Goal: Transaction & Acquisition: Purchase product/service

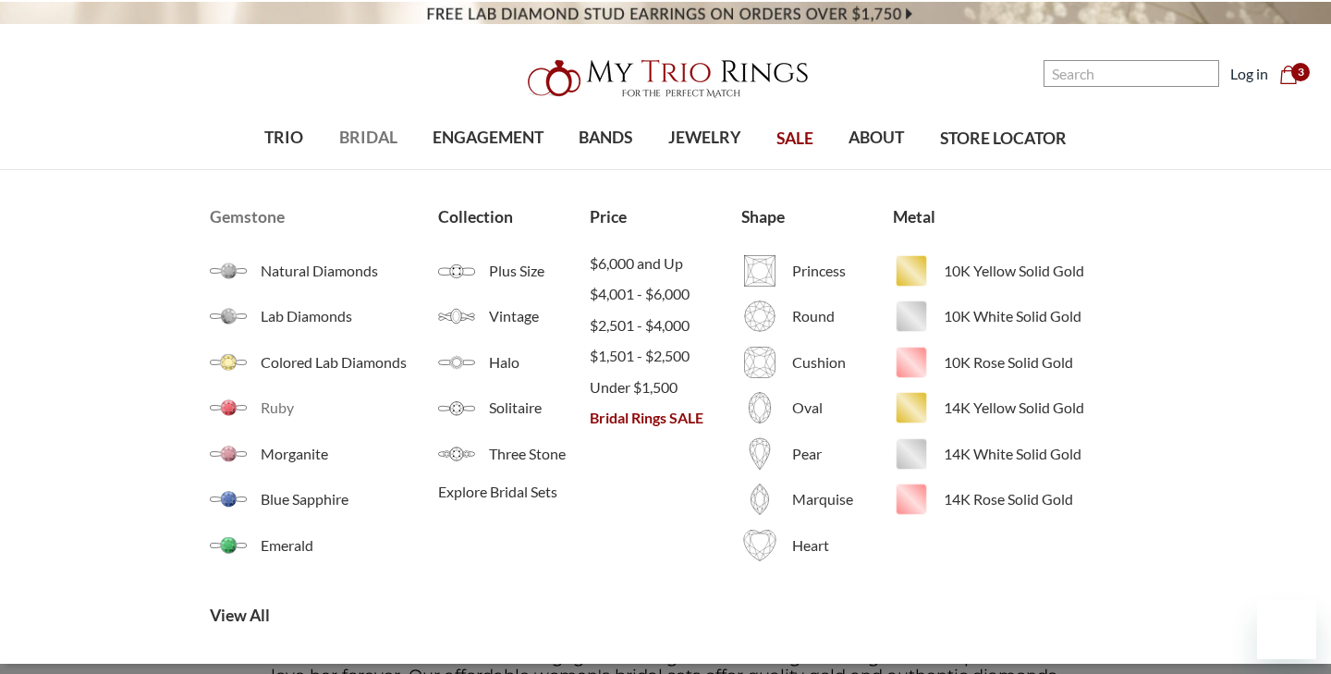
click at [245, 410] on img at bounding box center [228, 407] width 37 height 37
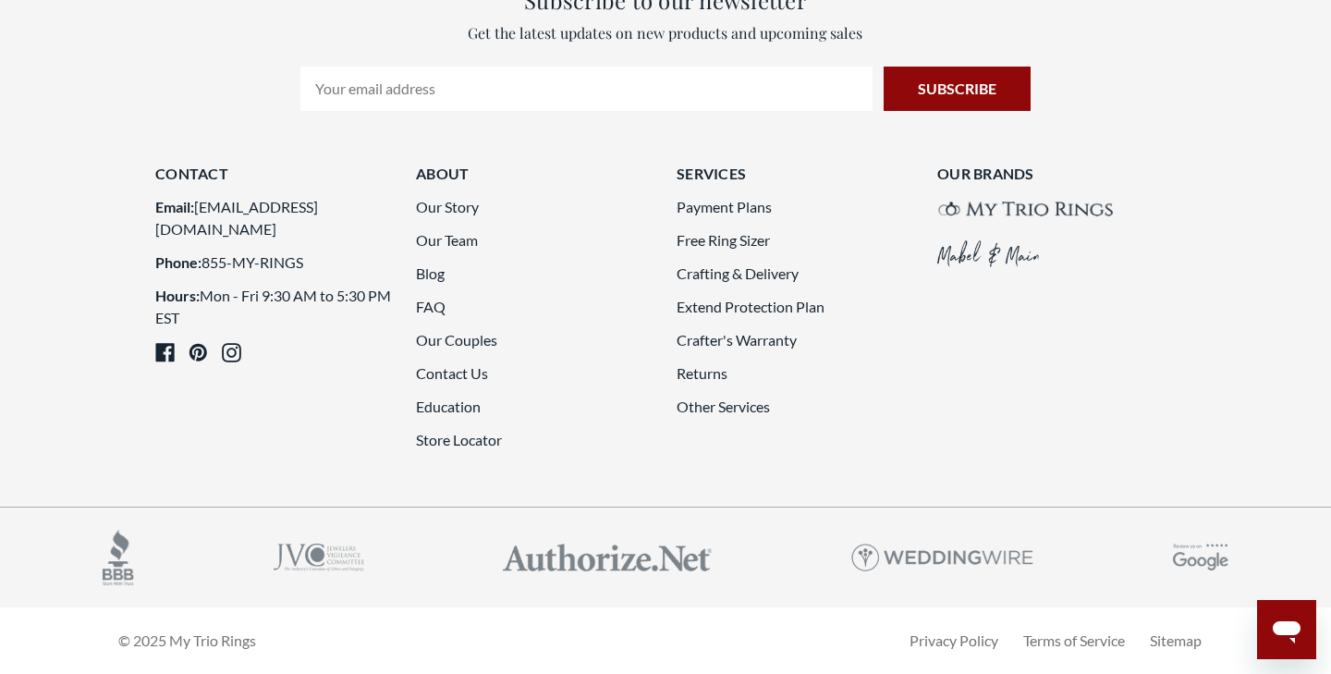
scroll to position [5064, 0]
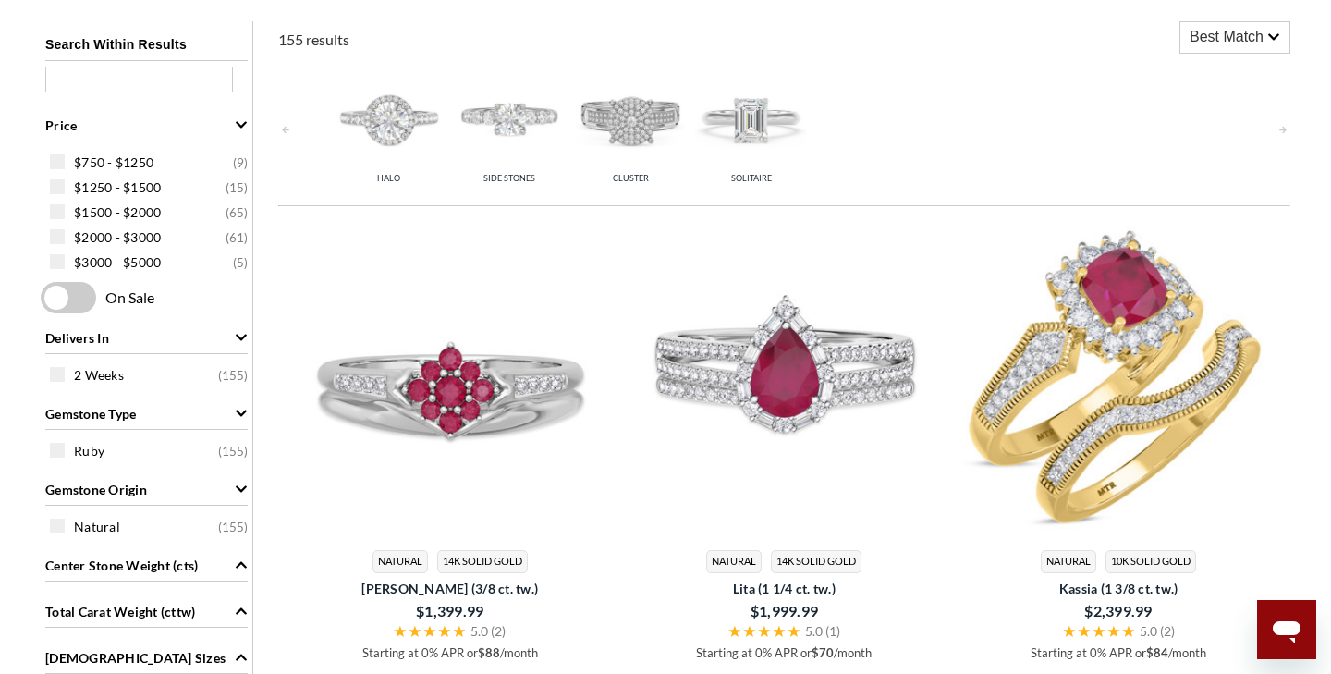
click at [1183, 400] on img at bounding box center [1118, 378] width 320 height 320
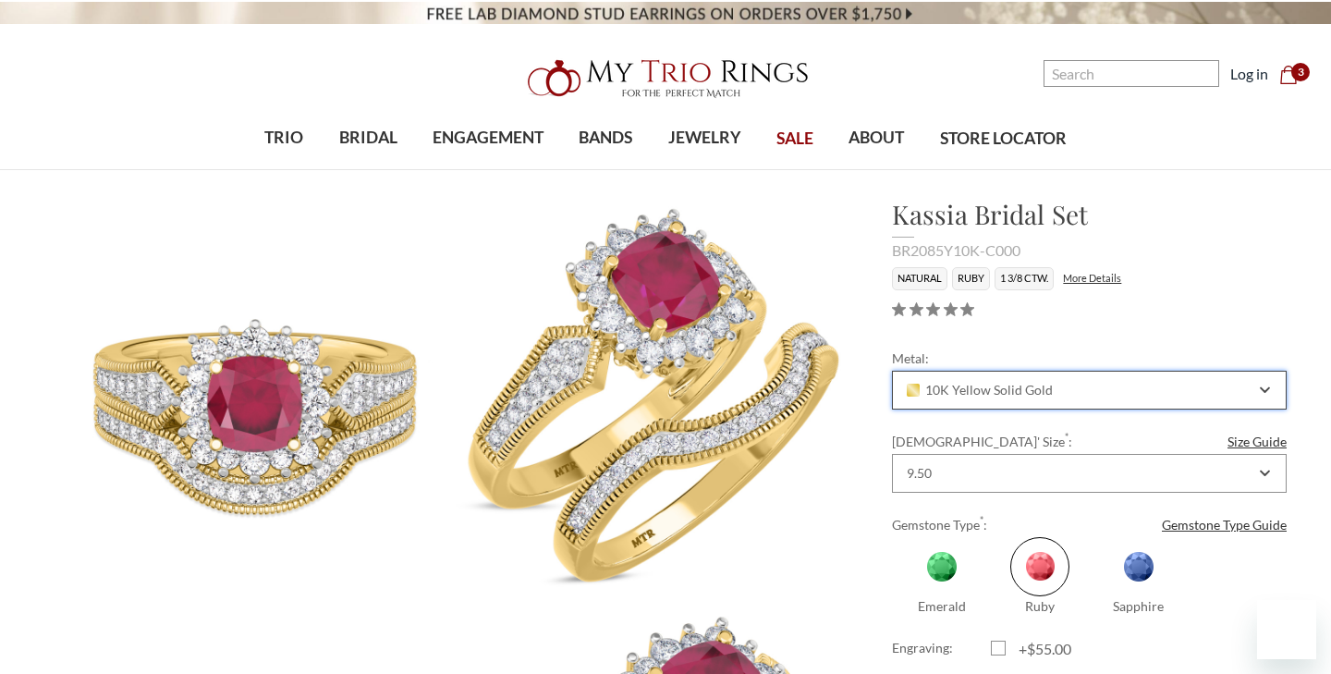
click at [1274, 379] on div "10K Yellow Solid Gold" at bounding box center [1089, 390] width 395 height 39
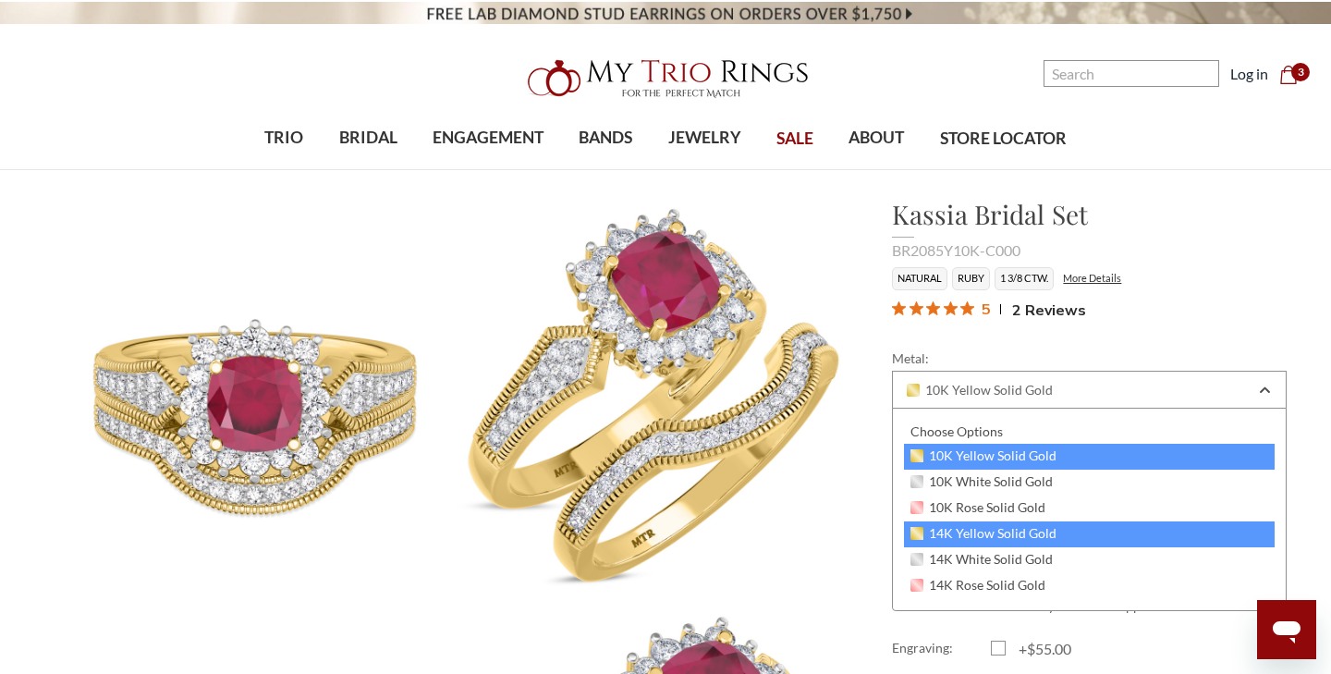
click at [1060, 534] on div "14K Yellow Solid Gold" at bounding box center [1089, 534] width 371 height 26
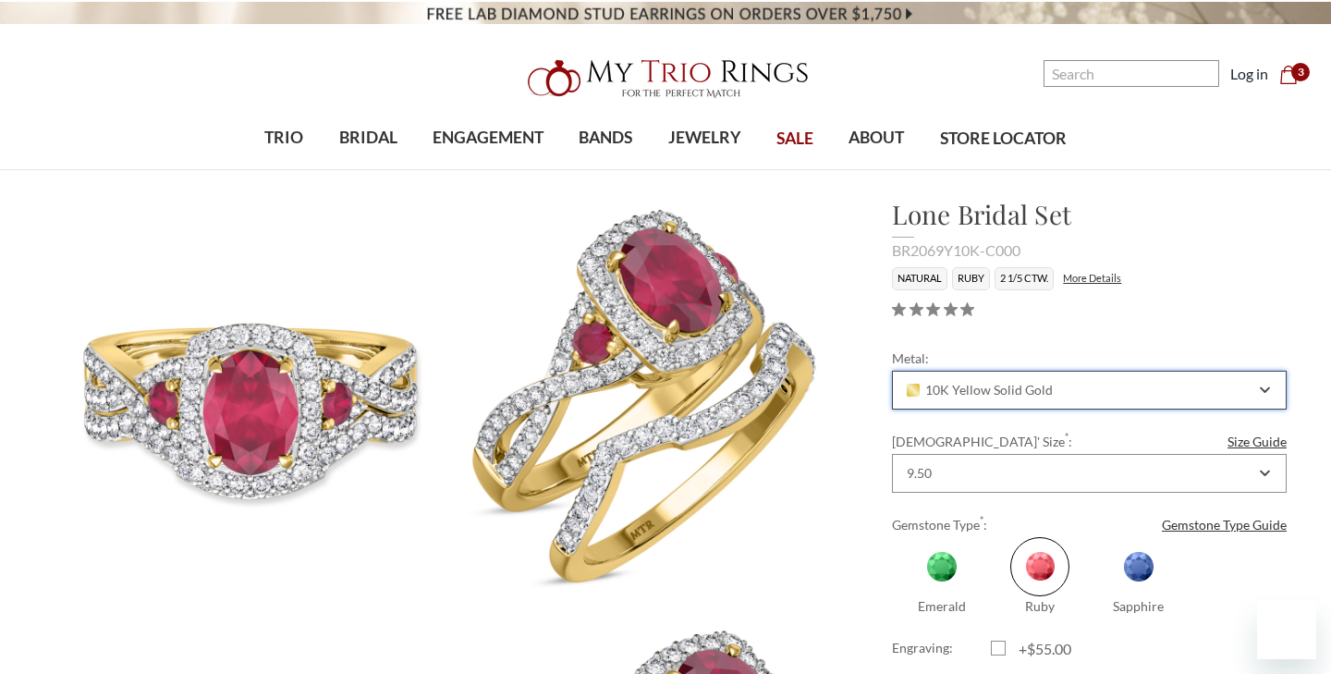
click at [1268, 387] on icon "Combobox" at bounding box center [1264, 389] width 8 height 5
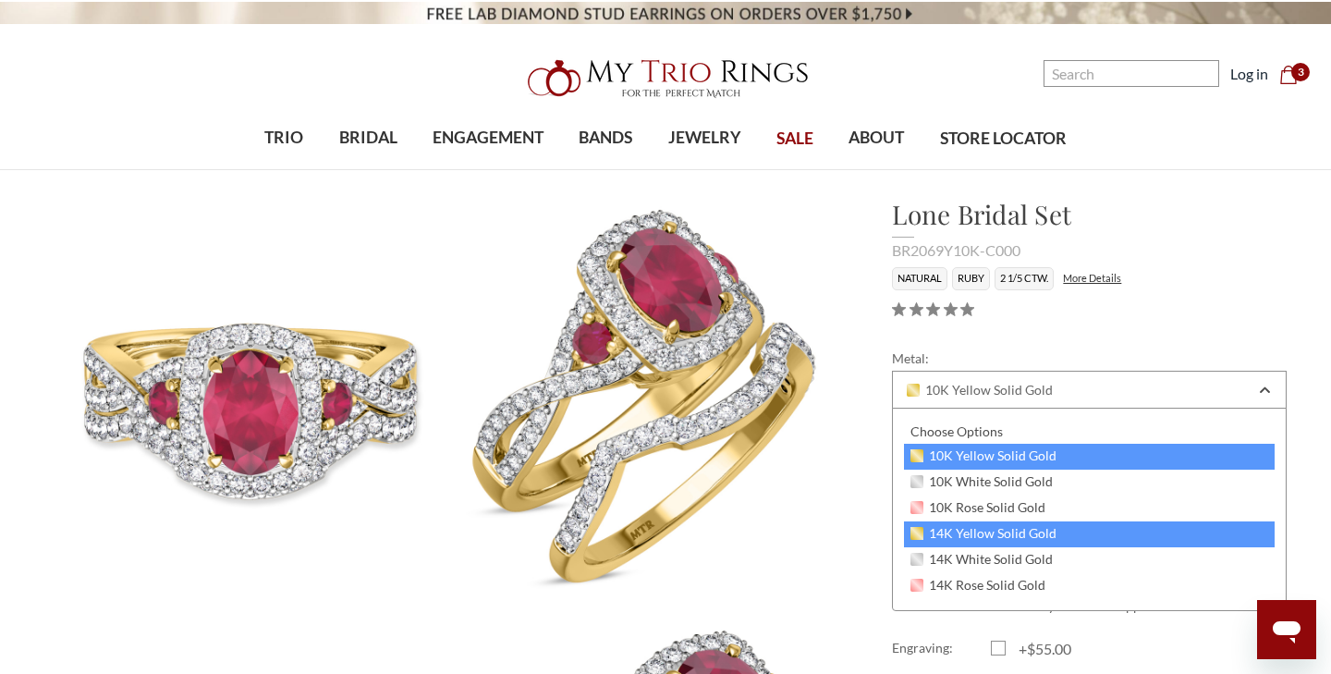
click at [1025, 533] on span "14K Yellow Solid Gold" at bounding box center [983, 533] width 146 height 15
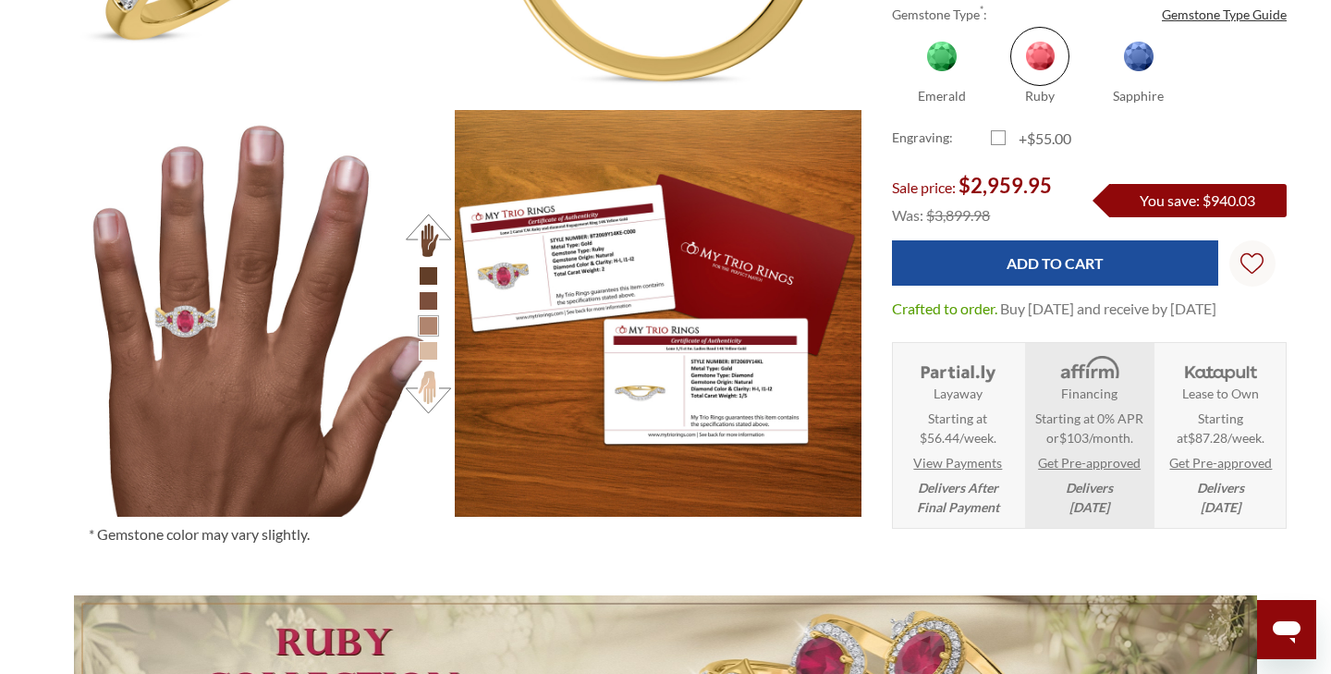
scroll to position [1715, 0]
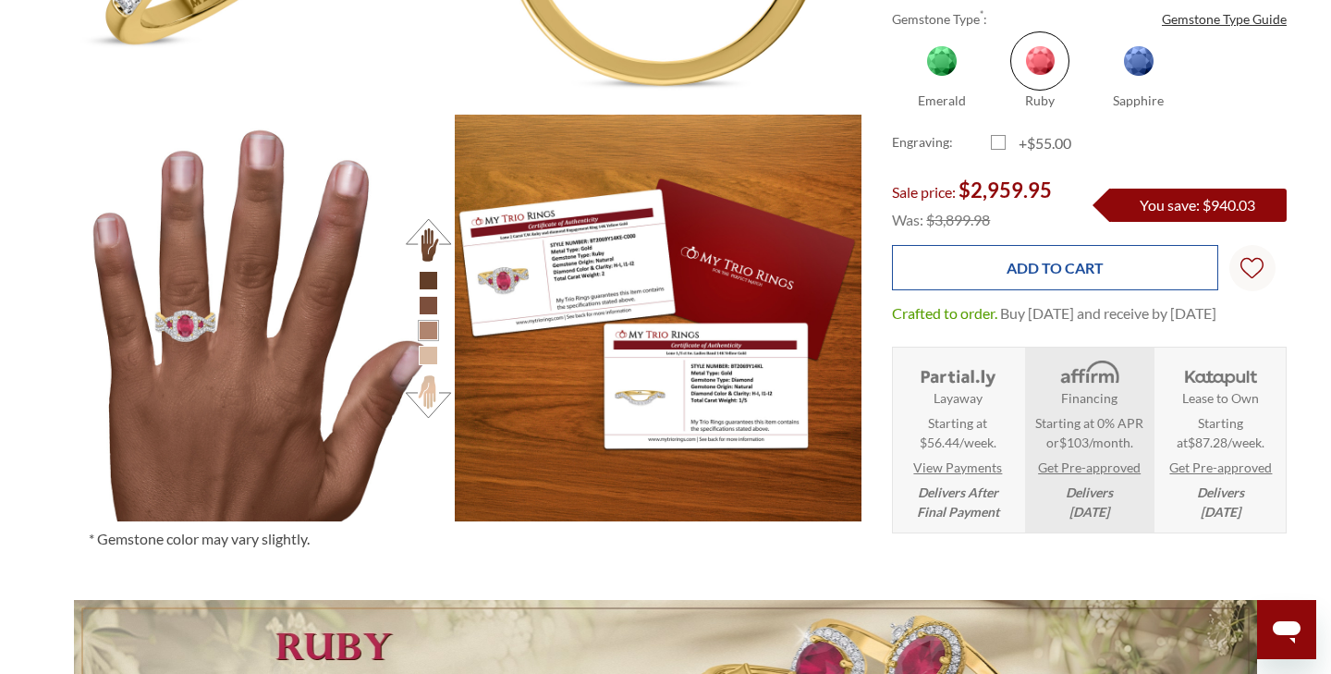
click at [1127, 252] on input "Add to Cart" at bounding box center [1054, 267] width 325 height 45
type input "Add to Cart"
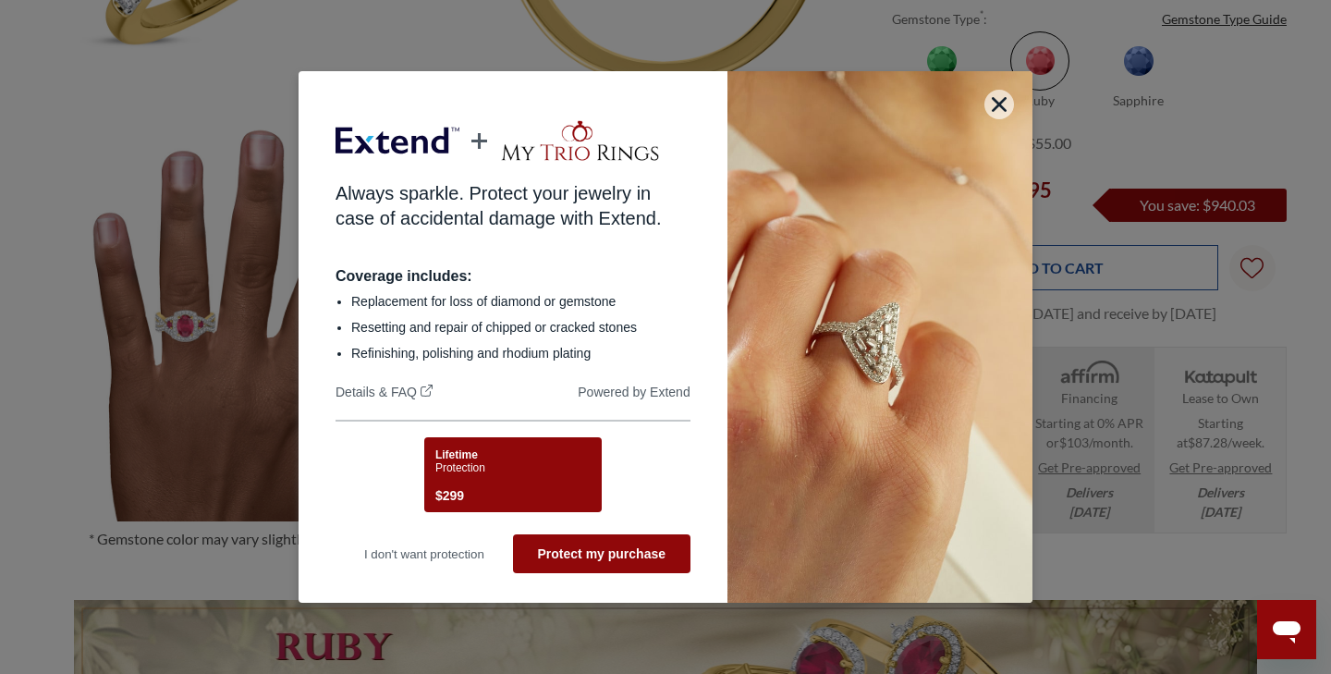
scroll to position [0, 0]
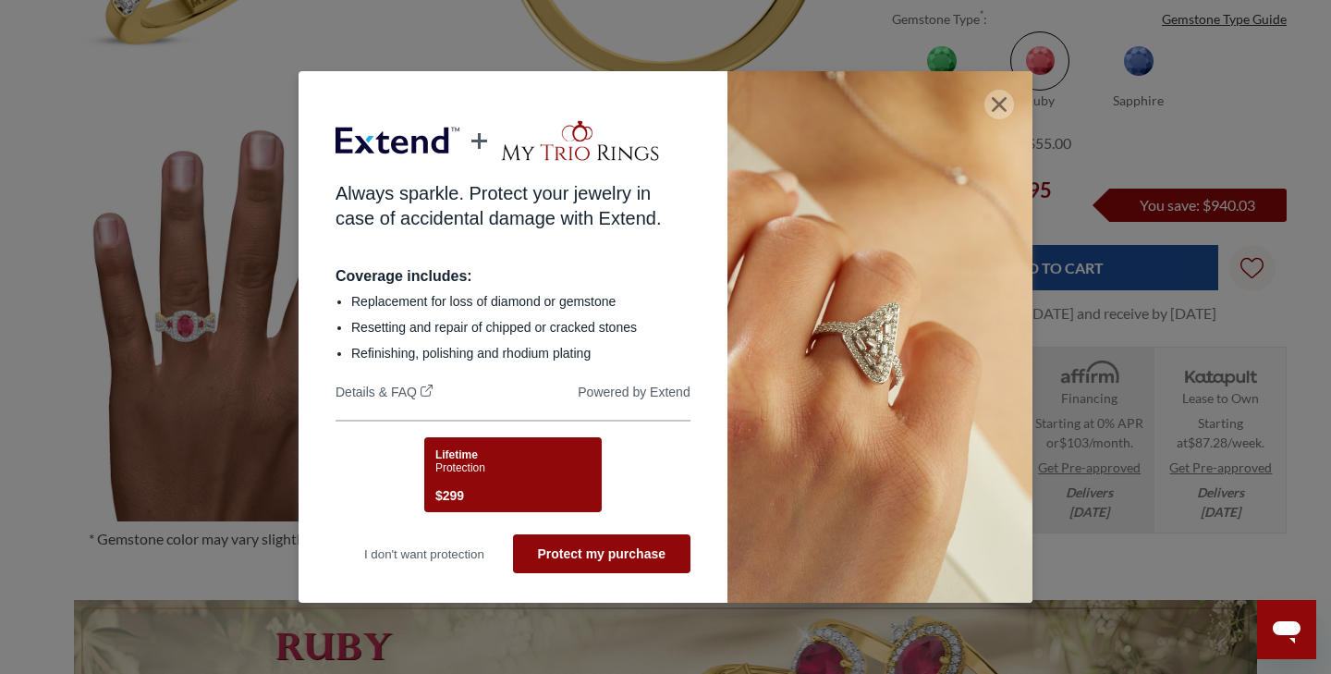
click at [1001, 100] on icon "button" at bounding box center [999, 104] width 15 height 15
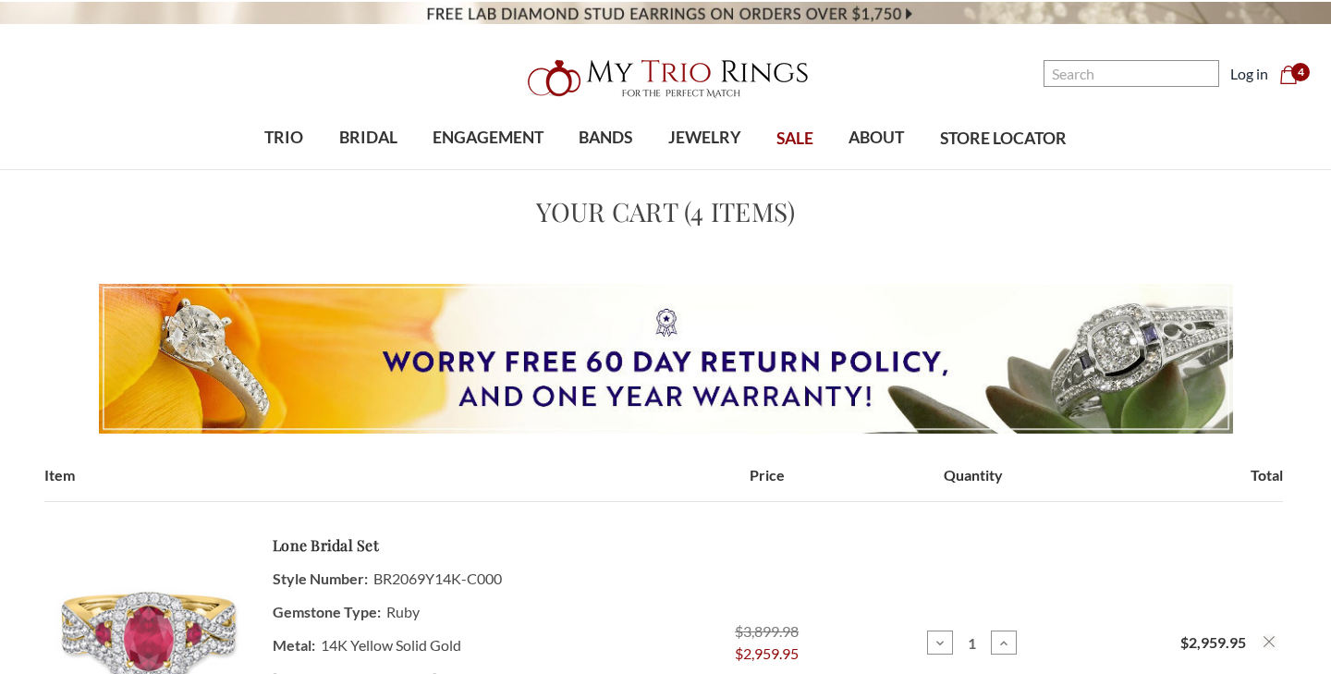
click at [1295, 79] on span "4" at bounding box center [1300, 72] width 18 height 18
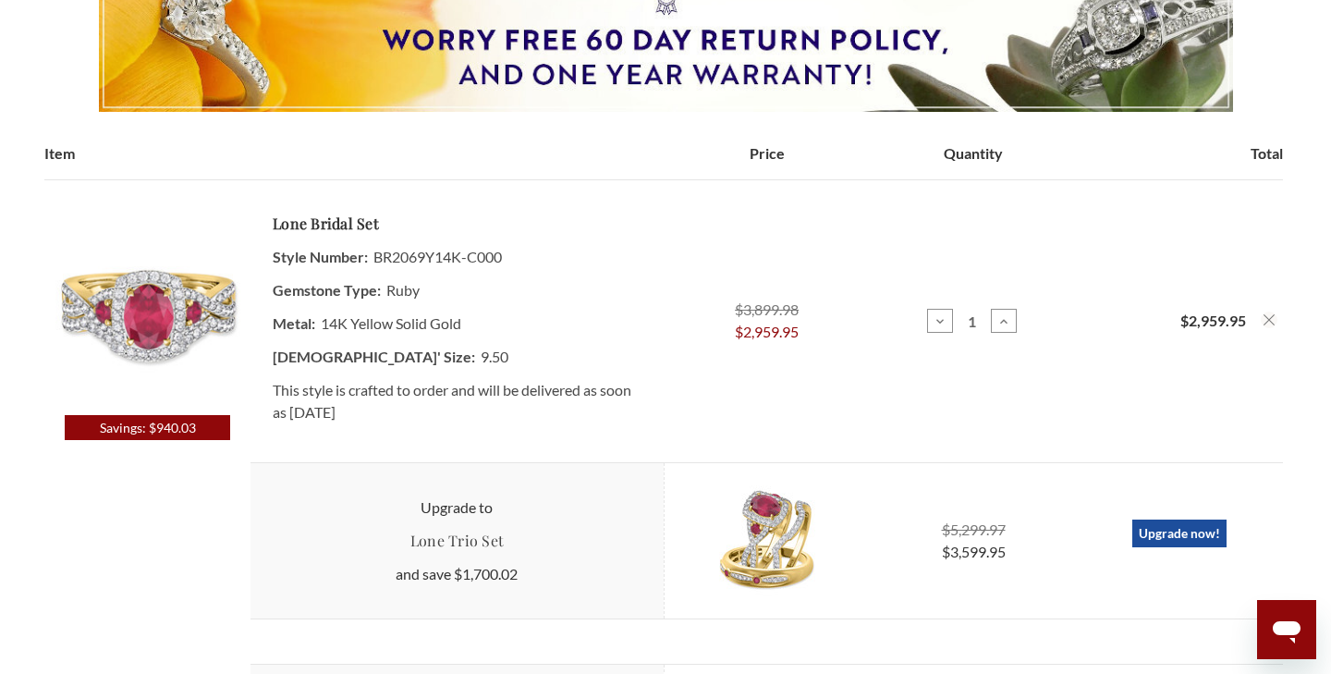
scroll to position [347, 0]
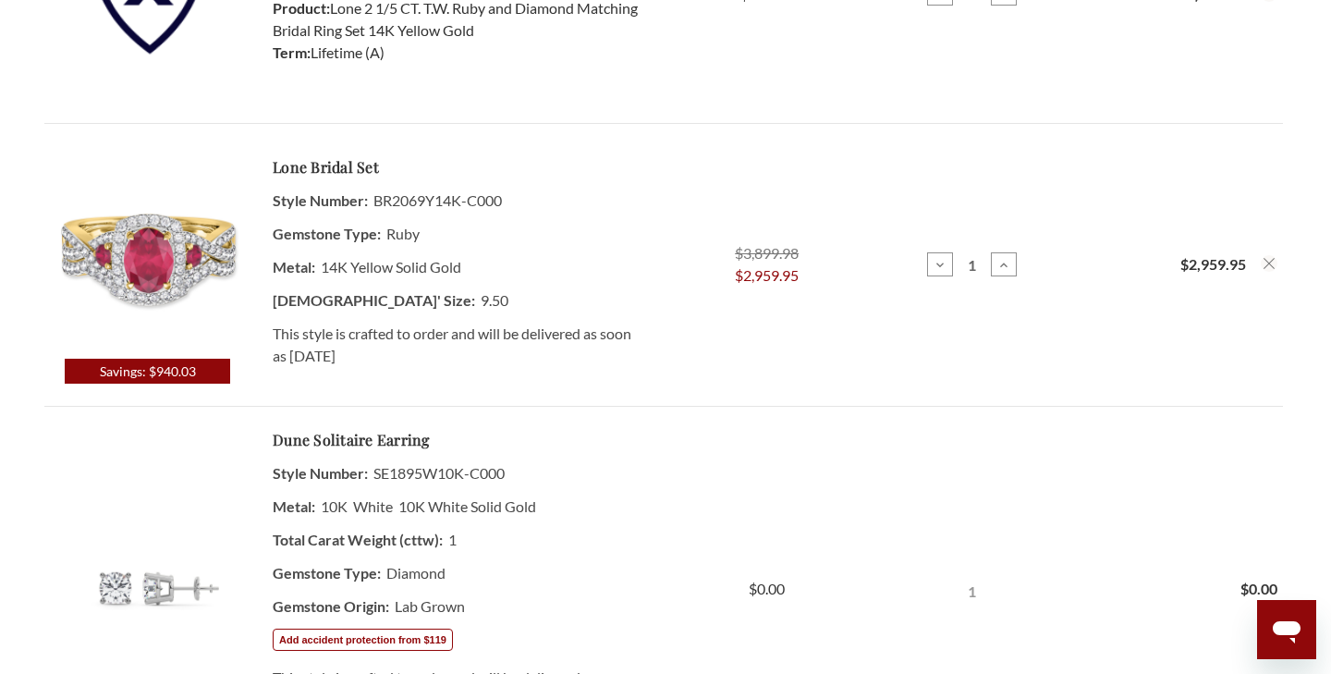
scroll to position [1337, 0]
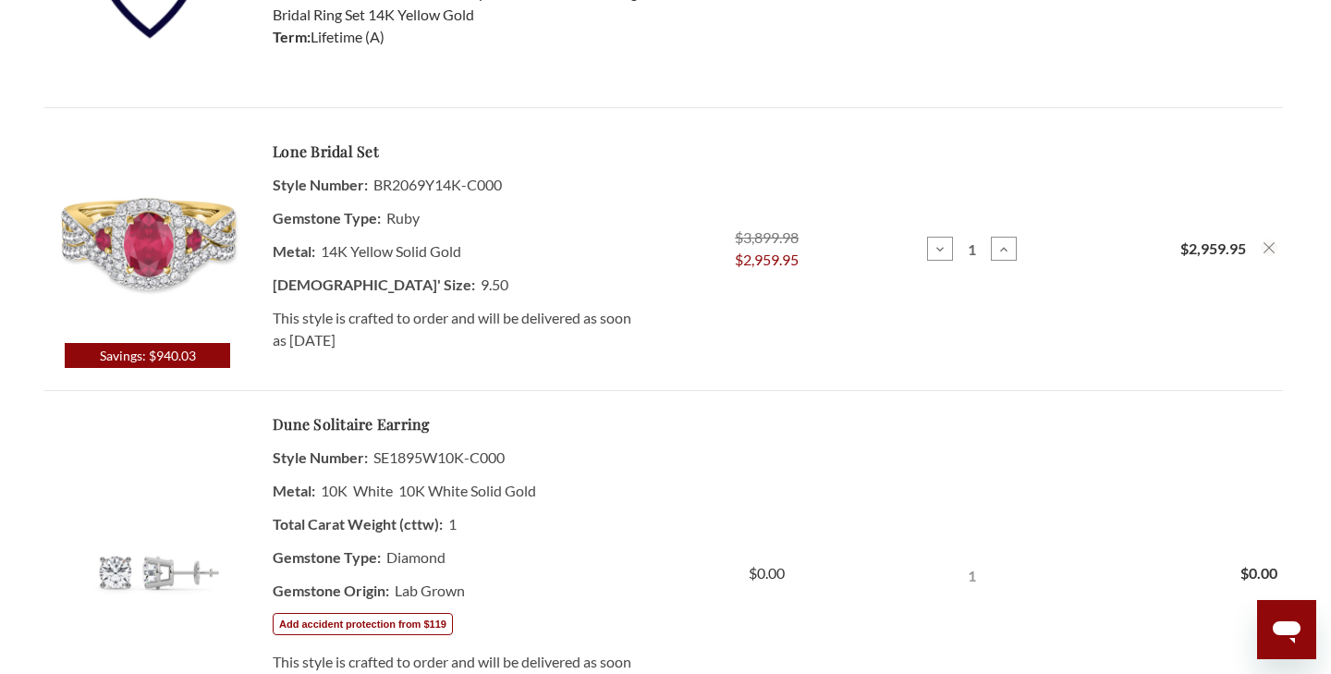
click at [1265, 242] on icon "Remove Lone 2 1/5 CT. T.W. Ruby and Diamond Matching Bridal Ring Set 14K Yellow…" at bounding box center [1268, 247] width 11 height 11
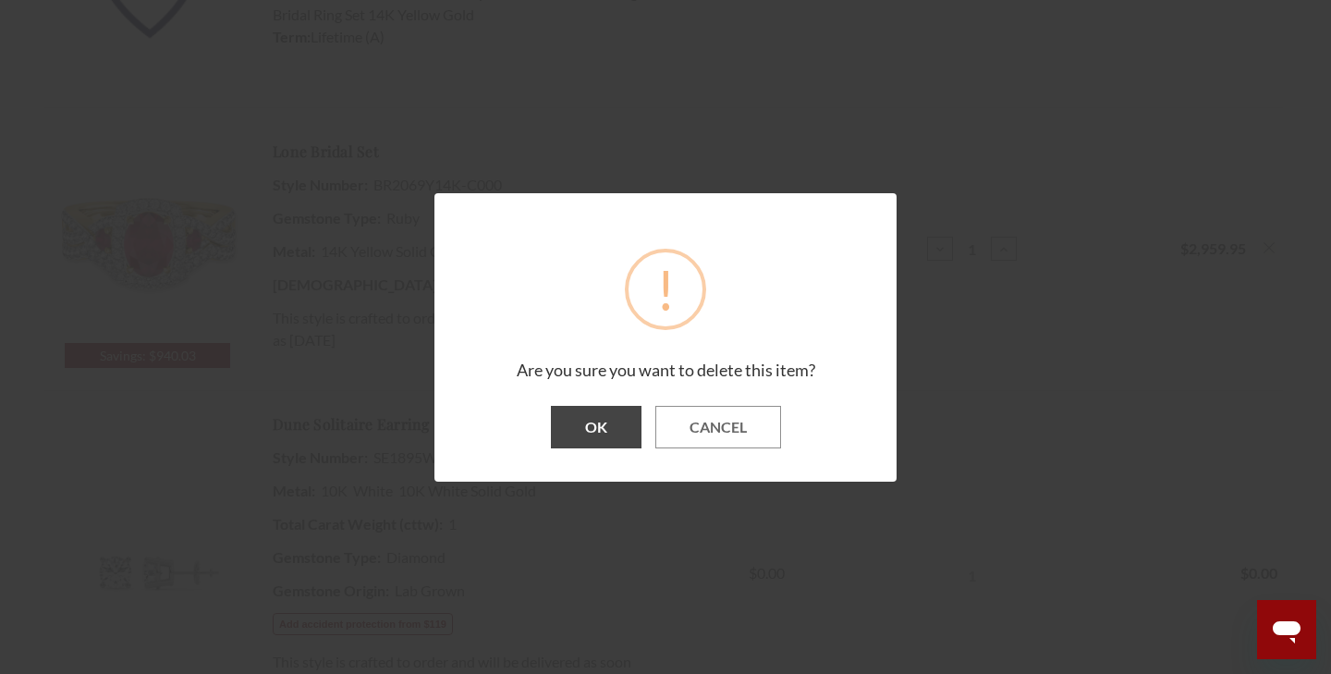
click at [605, 432] on button "OK" at bounding box center [596, 427] width 91 height 43
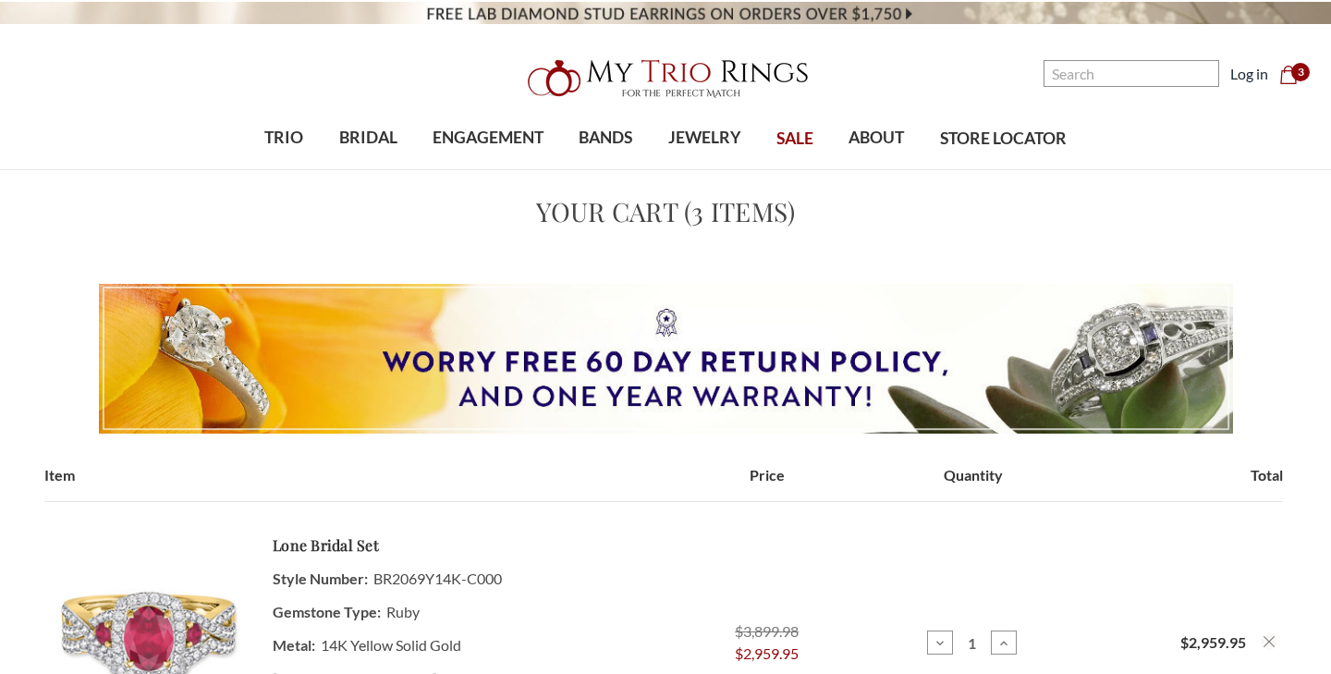
scroll to position [551, 0]
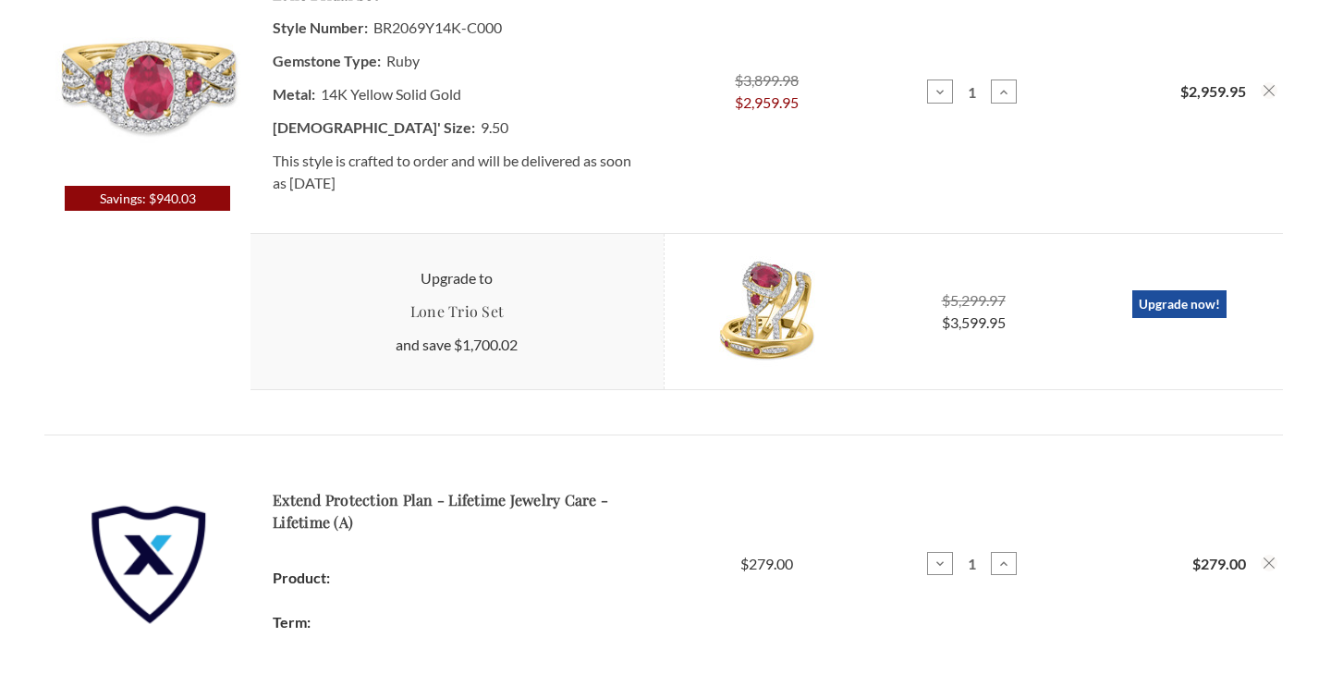
click at [177, 80] on img at bounding box center [147, 79] width 206 height 213
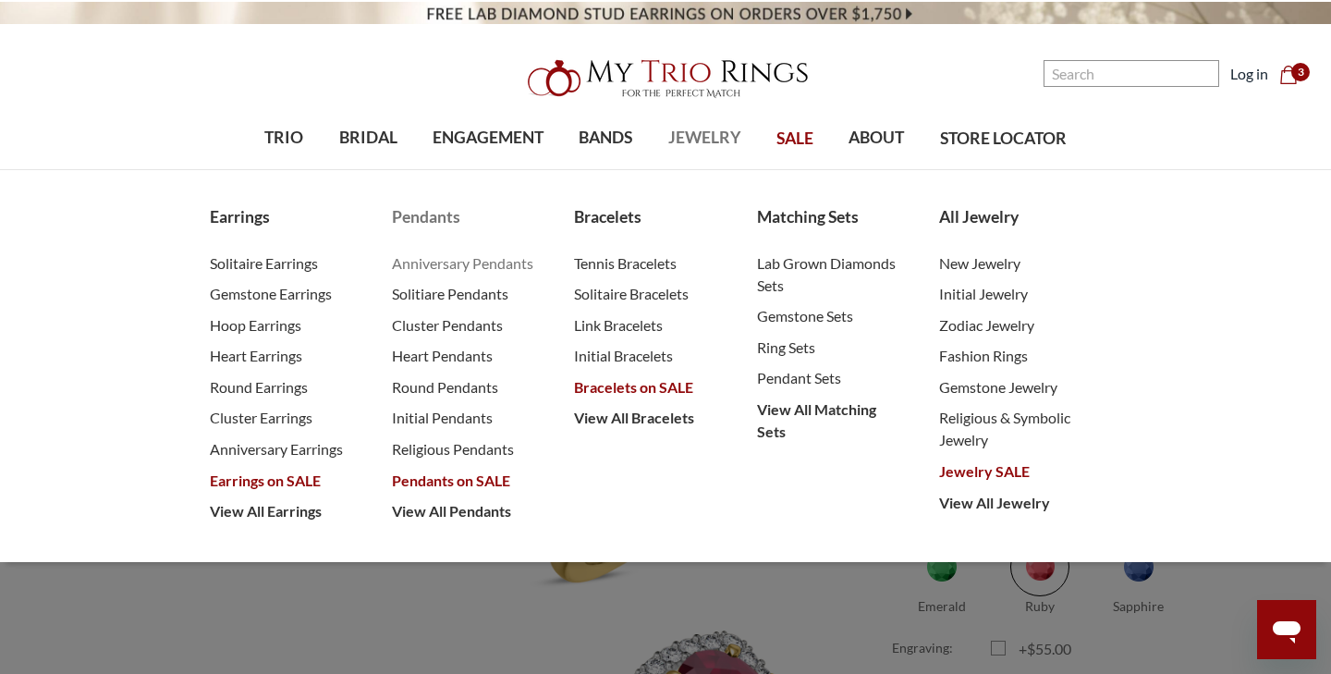
click at [510, 272] on span "Anniversary Pendants" at bounding box center [464, 263] width 145 height 22
